Goal: Information Seeking & Learning: Learn about a topic

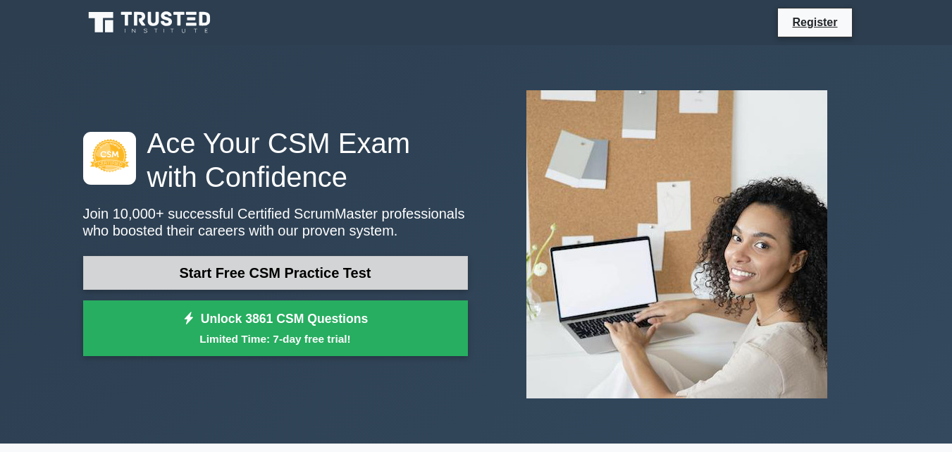
click at [162, 268] on link "Start Free CSM Practice Test" at bounding box center [275, 273] width 385 height 34
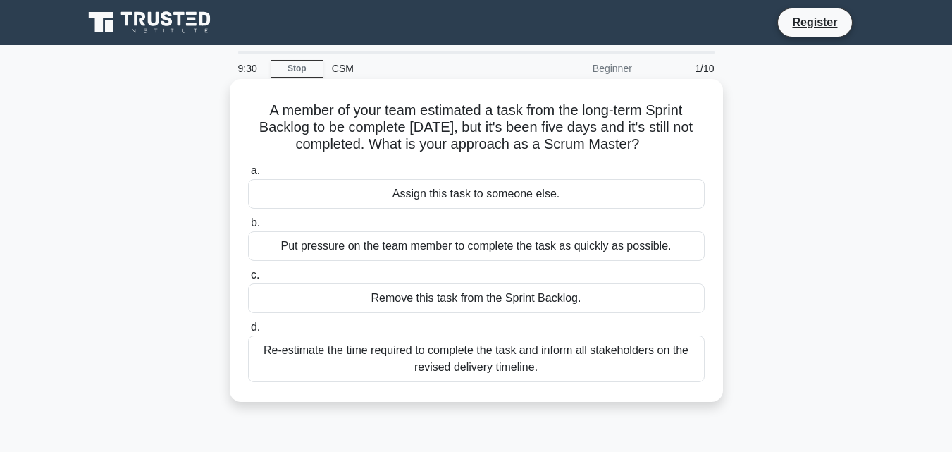
click at [340, 363] on div "Re-estimate the time required to complete the task and inform all stakeholders …" at bounding box center [476, 358] width 457 height 47
click at [248, 332] on input "d. Re-estimate the time required to complete the task and inform all stakeholde…" at bounding box center [248, 327] width 0 height 9
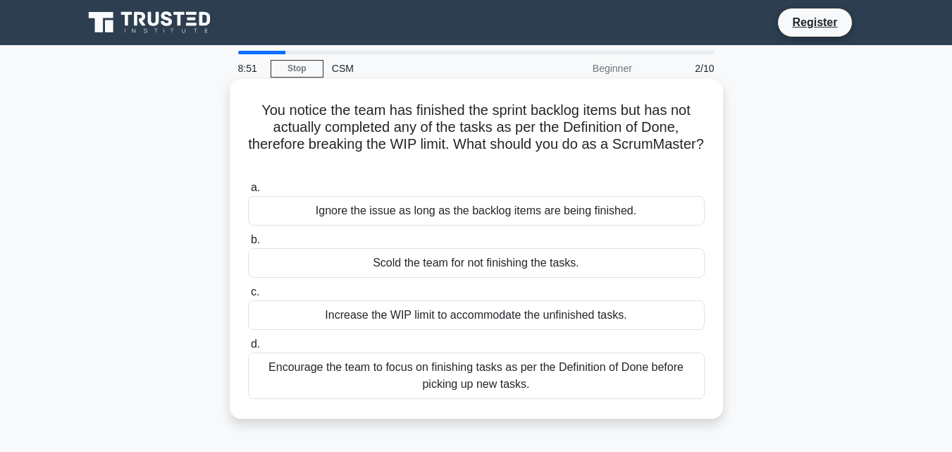
click at [330, 384] on div "Encourage the team to focus on finishing tasks as per the Definition of Done be…" at bounding box center [476, 375] width 457 height 47
click at [248, 349] on input "d. Encourage the team to focus on finishing tasks as per the Definition of Done…" at bounding box center [248, 344] width 0 height 9
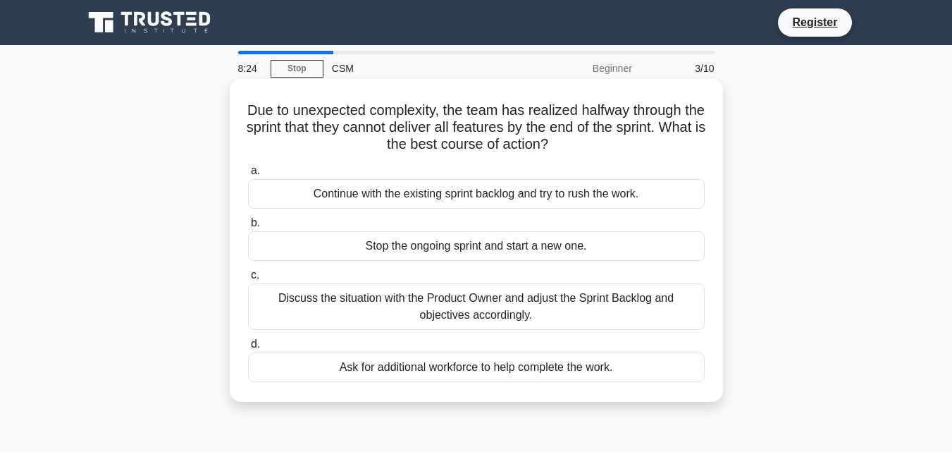
click at [371, 302] on div "Discuss the situation with the Product Owner and adjust the Sprint Backlog and …" at bounding box center [476, 306] width 457 height 47
click at [248, 280] on input "c. Discuss the situation with the Product Owner and adjust the Sprint Backlog a…" at bounding box center [248, 275] width 0 height 9
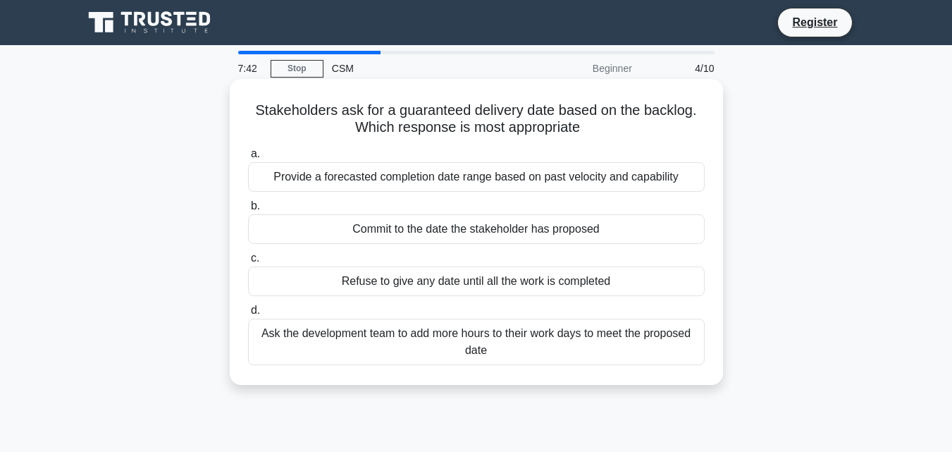
click at [363, 180] on div "Provide a forecasted completion date range based on past velocity and capability" at bounding box center [476, 177] width 457 height 30
click at [248, 159] on input "a. Provide a forecasted completion date range based on past velocity and capabi…" at bounding box center [248, 153] width 0 height 9
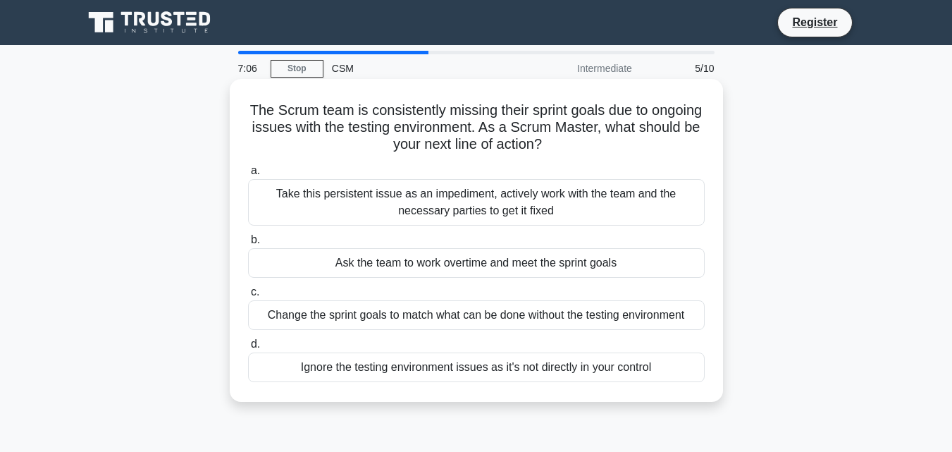
click at [375, 273] on div "Ask the team to work overtime and meet the sprint goals" at bounding box center [476, 263] width 457 height 30
click at [248, 245] on input "b. Ask the team to work overtime and meet the sprint goals" at bounding box center [248, 239] width 0 height 9
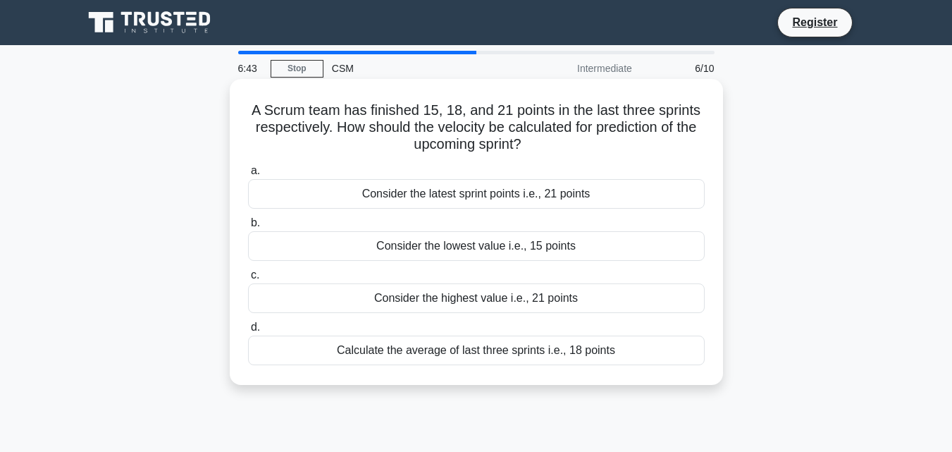
click at [369, 343] on div "Calculate the average of last three sprints i.e., 18 points" at bounding box center [476, 350] width 457 height 30
click at [248, 332] on input "d. Calculate the average of last three sprints i.e., 18 points" at bounding box center [248, 327] width 0 height 9
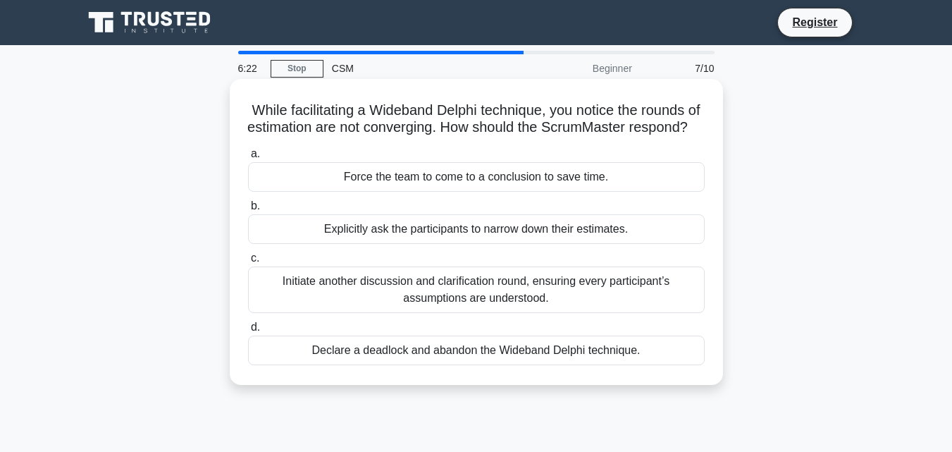
click at [376, 313] on div "Initiate another discussion and clarification round, ensuring every participant…" at bounding box center [476, 289] width 457 height 47
click at [248, 263] on input "c. Initiate another discussion and clarification round, ensuring every particip…" at bounding box center [248, 258] width 0 height 9
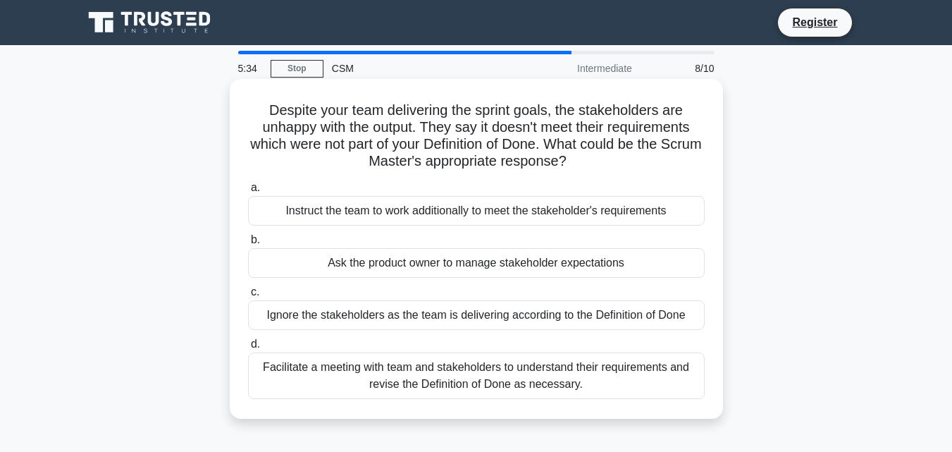
click at [391, 369] on div "Facilitate a meeting with team and stakeholders to understand their requirement…" at bounding box center [476, 375] width 457 height 47
click at [248, 349] on input "d. Facilitate a meeting with team and stakeholders to understand their requirem…" at bounding box center [248, 344] width 0 height 9
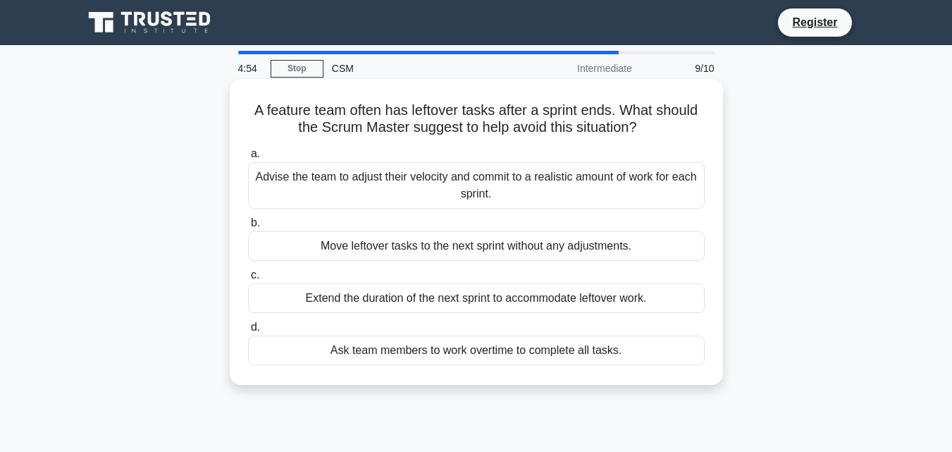
click at [441, 180] on div "Advise the team to adjust their velocity and commit to a realistic amount of wo…" at bounding box center [476, 185] width 457 height 47
click at [248, 159] on input "a. Advise the team to adjust their velocity and commit to a realistic amount of…" at bounding box center [248, 153] width 0 height 9
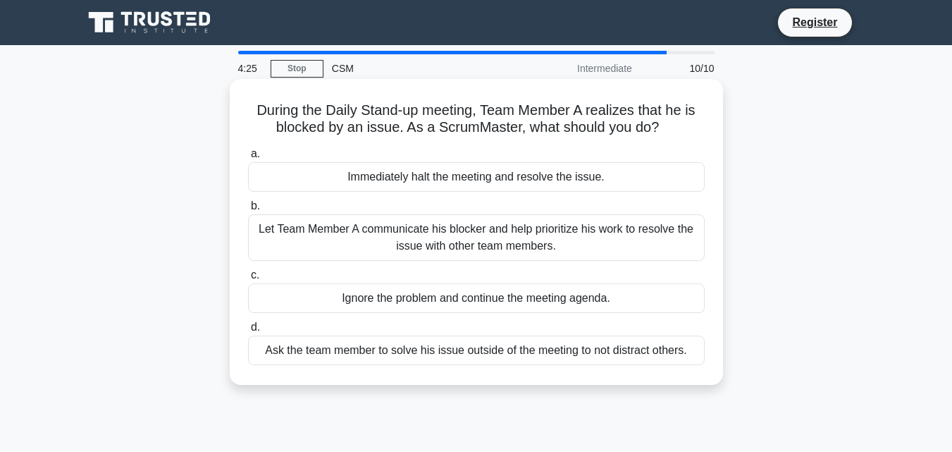
click at [417, 233] on div "Let Team Member A communicate his blocker and help prioritize his work to resol…" at bounding box center [476, 237] width 457 height 47
click at [248, 211] on input "b. Let Team Member A communicate his blocker and help prioritize his work to re…" at bounding box center [248, 206] width 0 height 9
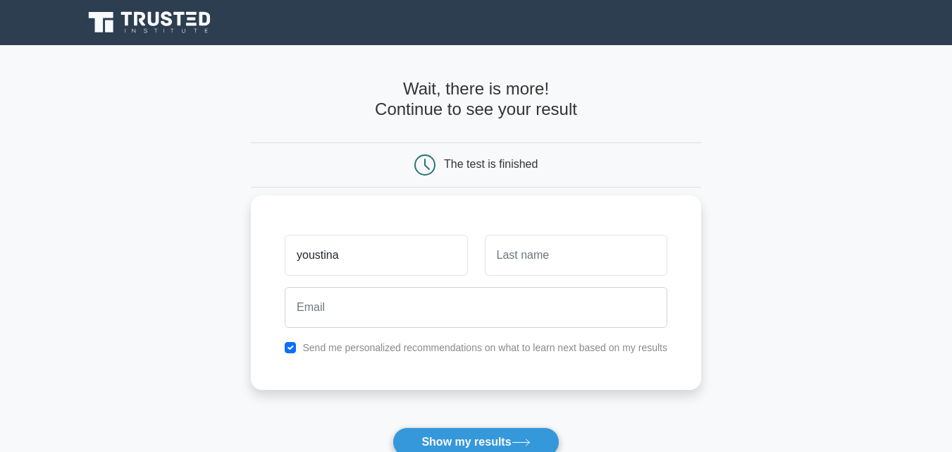
type input "youstina"
click at [527, 248] on input "text" at bounding box center [576, 255] width 183 height 41
type input "Girgis"
click at [302, 256] on input "youstina" at bounding box center [376, 255] width 183 height 41
type input "Youstina"
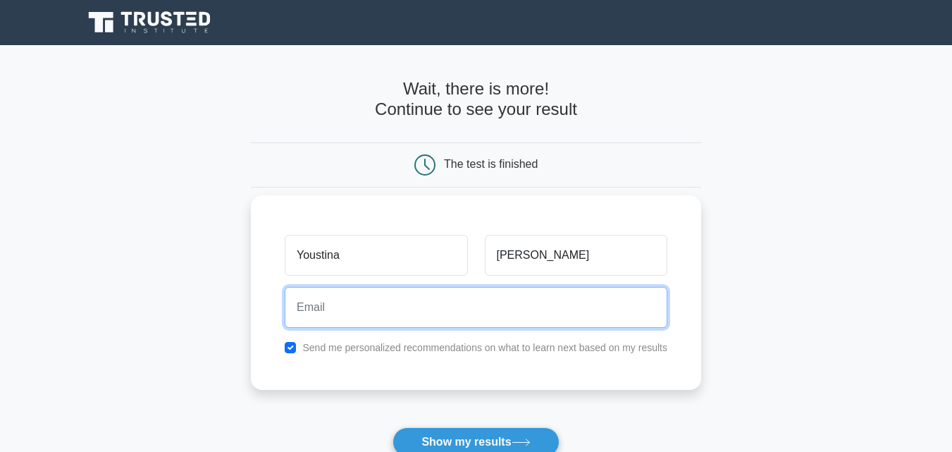
click at [335, 321] on input "email" at bounding box center [476, 307] width 383 height 41
type input "o"
type input "youstinagirgis175@gmail.com"
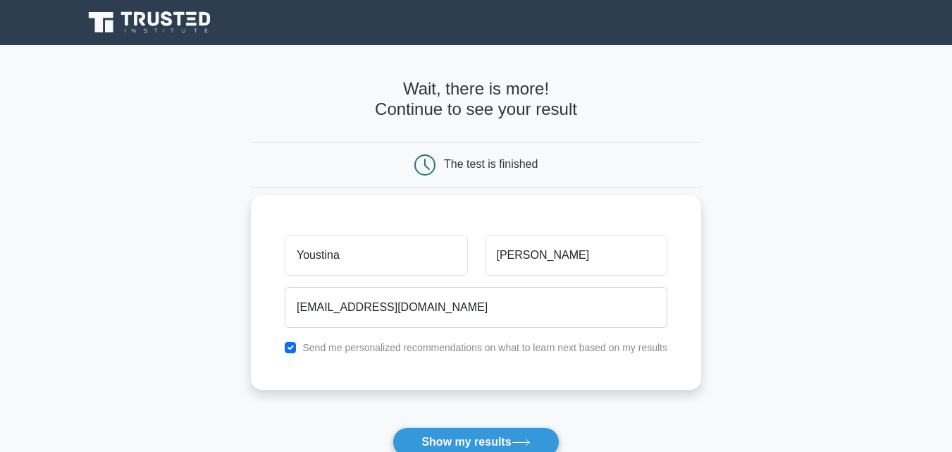
click at [394, 377] on div "Youstina Girgis youstinagirgis175@gmail.com Send me personalized recommendation…" at bounding box center [476, 292] width 450 height 195
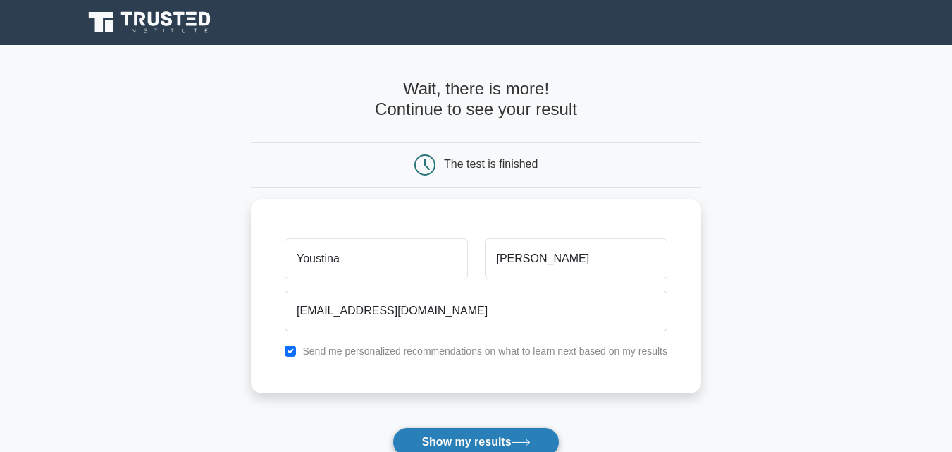
click at [454, 438] on button "Show my results" at bounding box center [476, 442] width 166 height 30
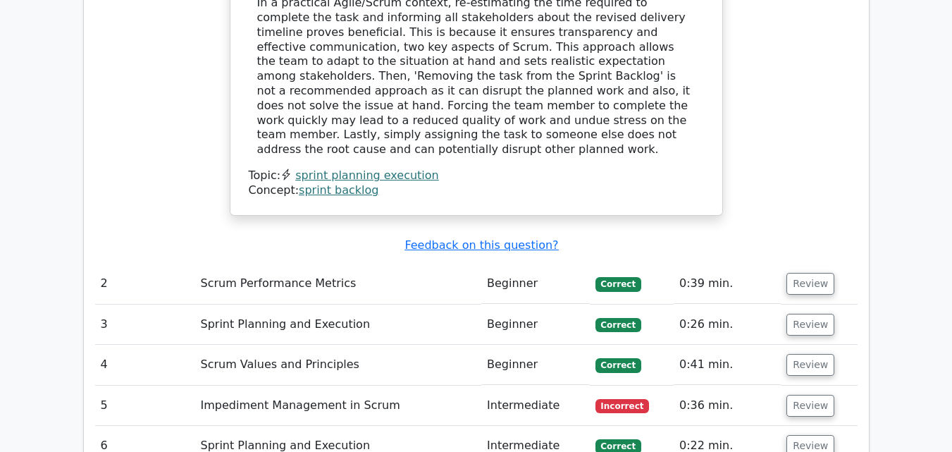
scroll to position [1635, 0]
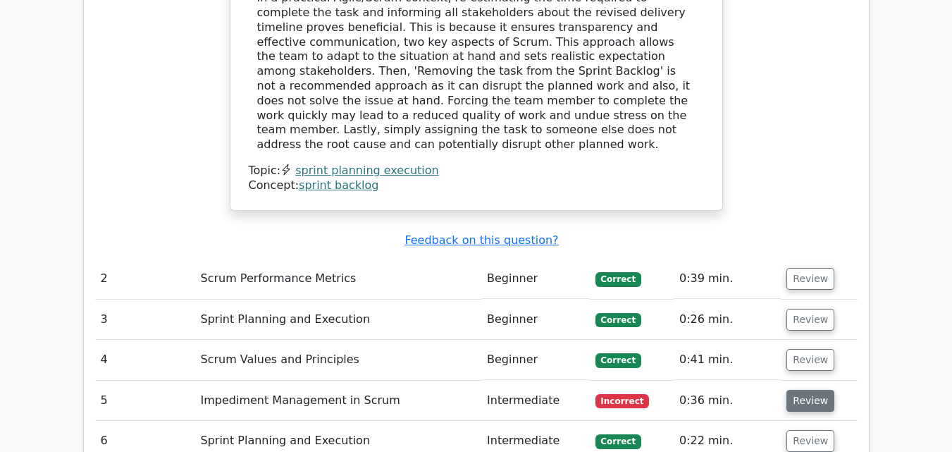
click at [801, 390] on button "Review" at bounding box center [811, 401] width 48 height 22
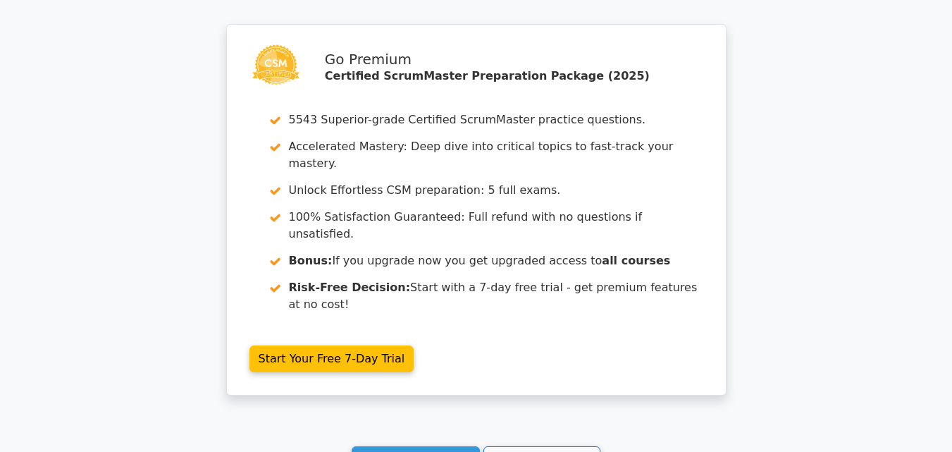
scroll to position [2987, 0]
